Goal: Navigation & Orientation: Find specific page/section

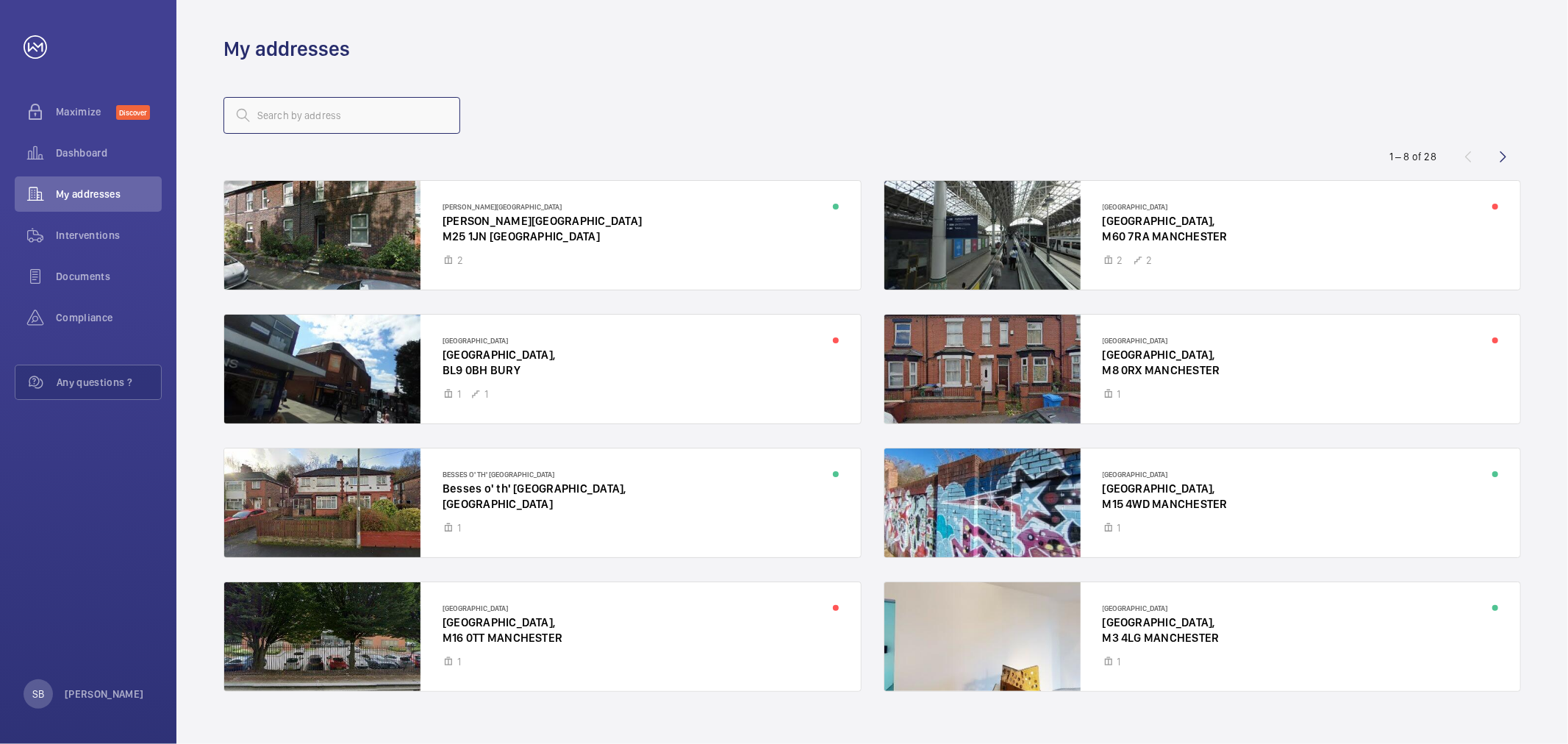
click at [341, 122] on input "text" at bounding box center [341, 115] width 236 height 37
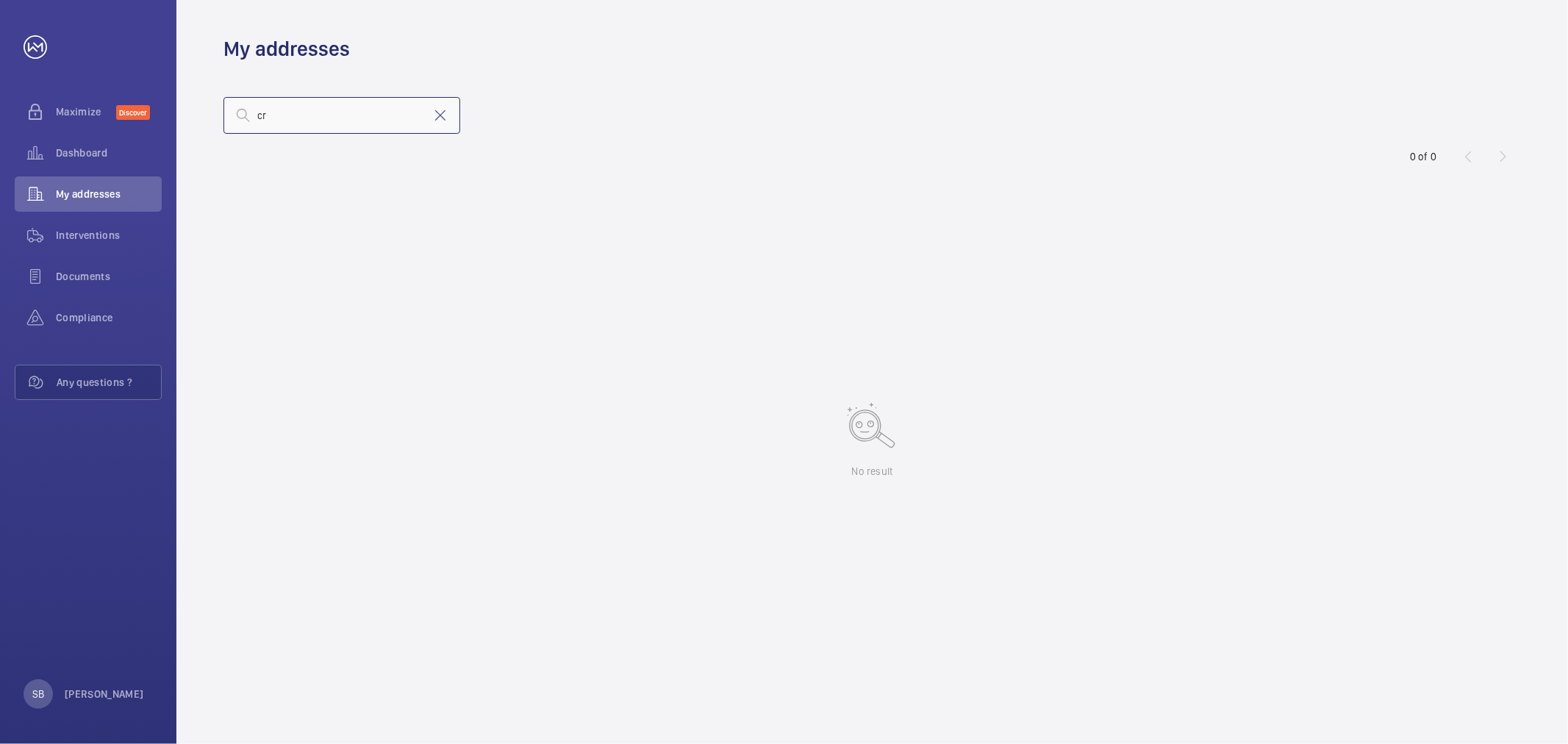
type input "c"
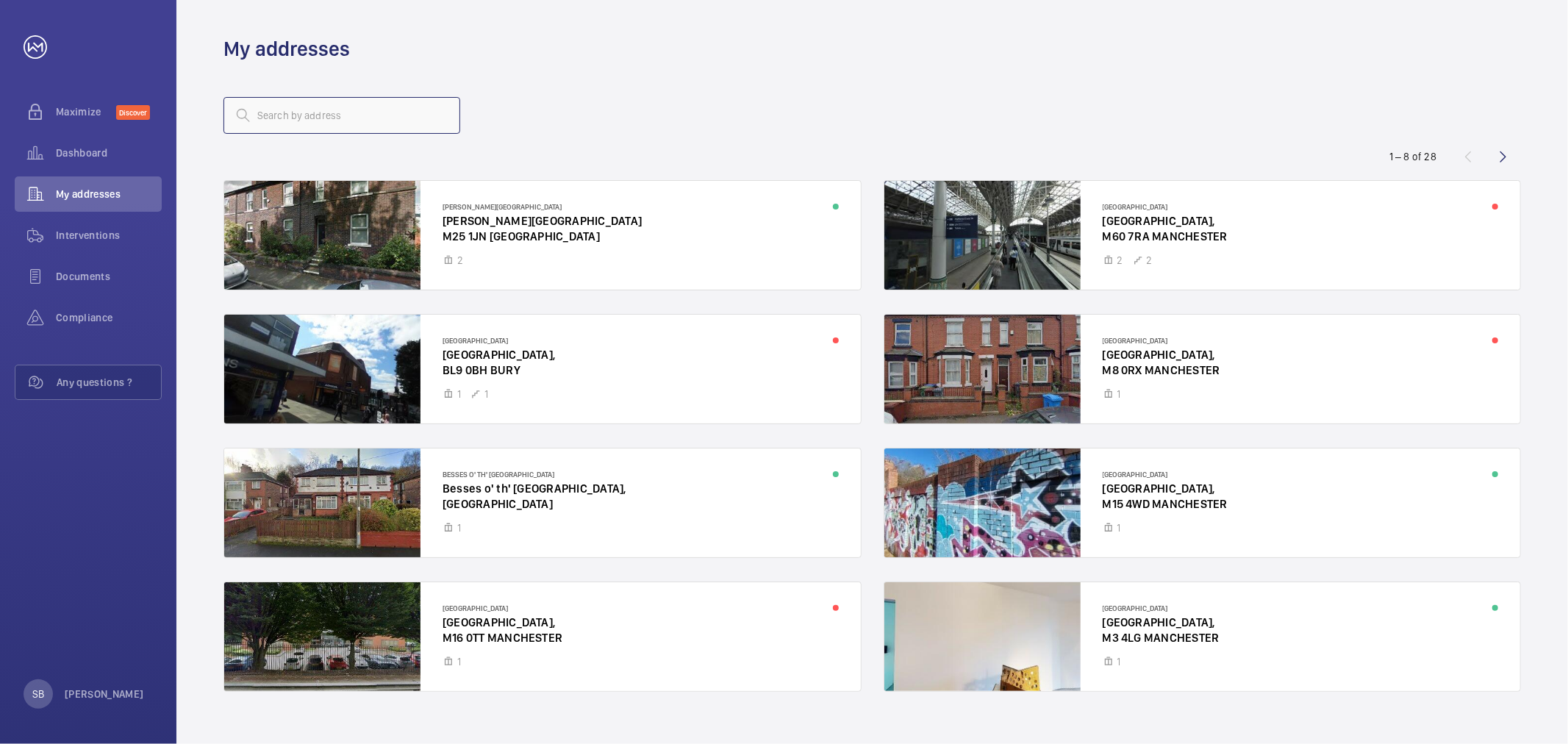
click at [324, 121] on input "text" at bounding box center [341, 115] width 236 height 37
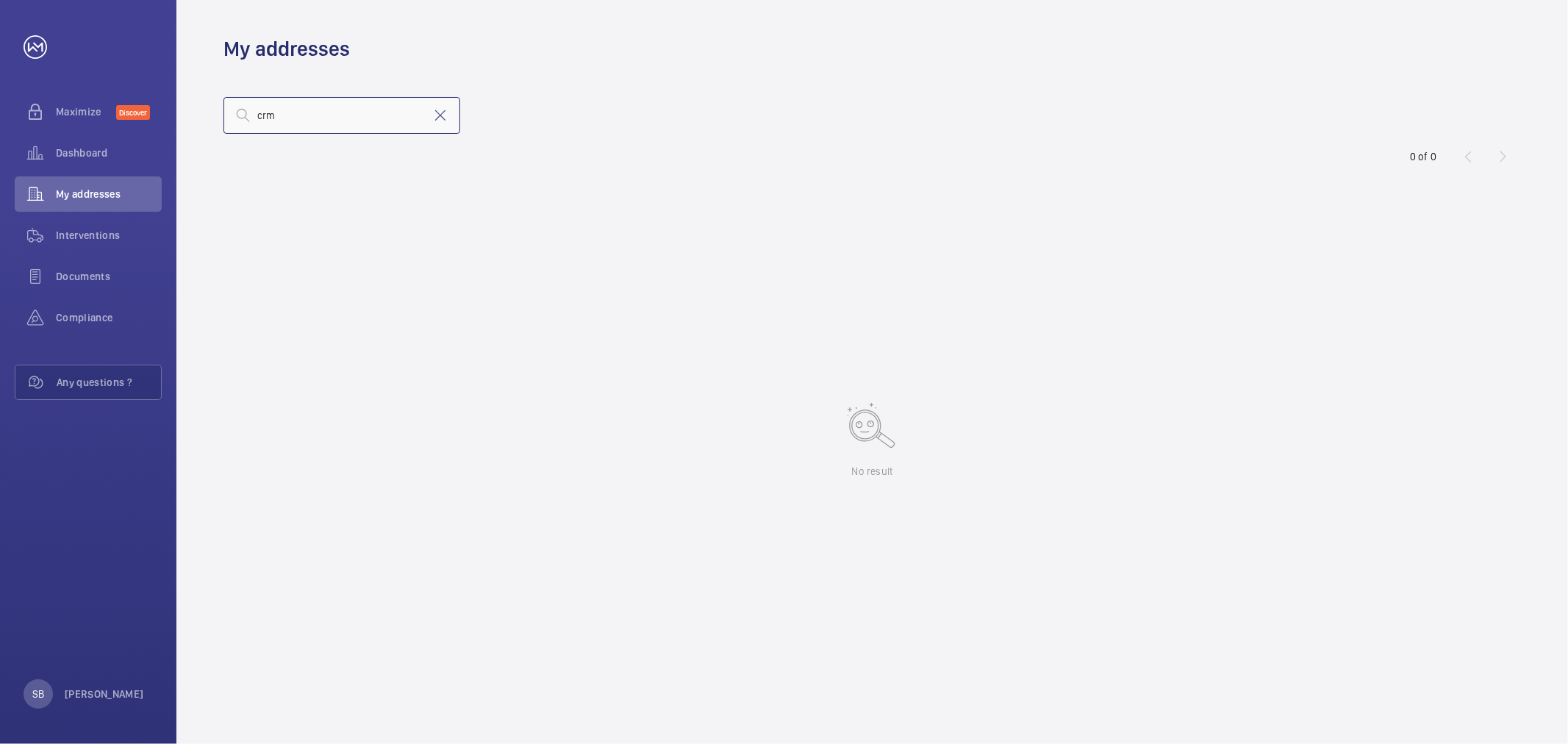
type input "crm"
click at [450, 120] on input "crm" at bounding box center [341, 115] width 236 height 37
click at [439, 119] on mat-icon at bounding box center [440, 115] width 18 height 18
